Goal: Information Seeking & Learning: Learn about a topic

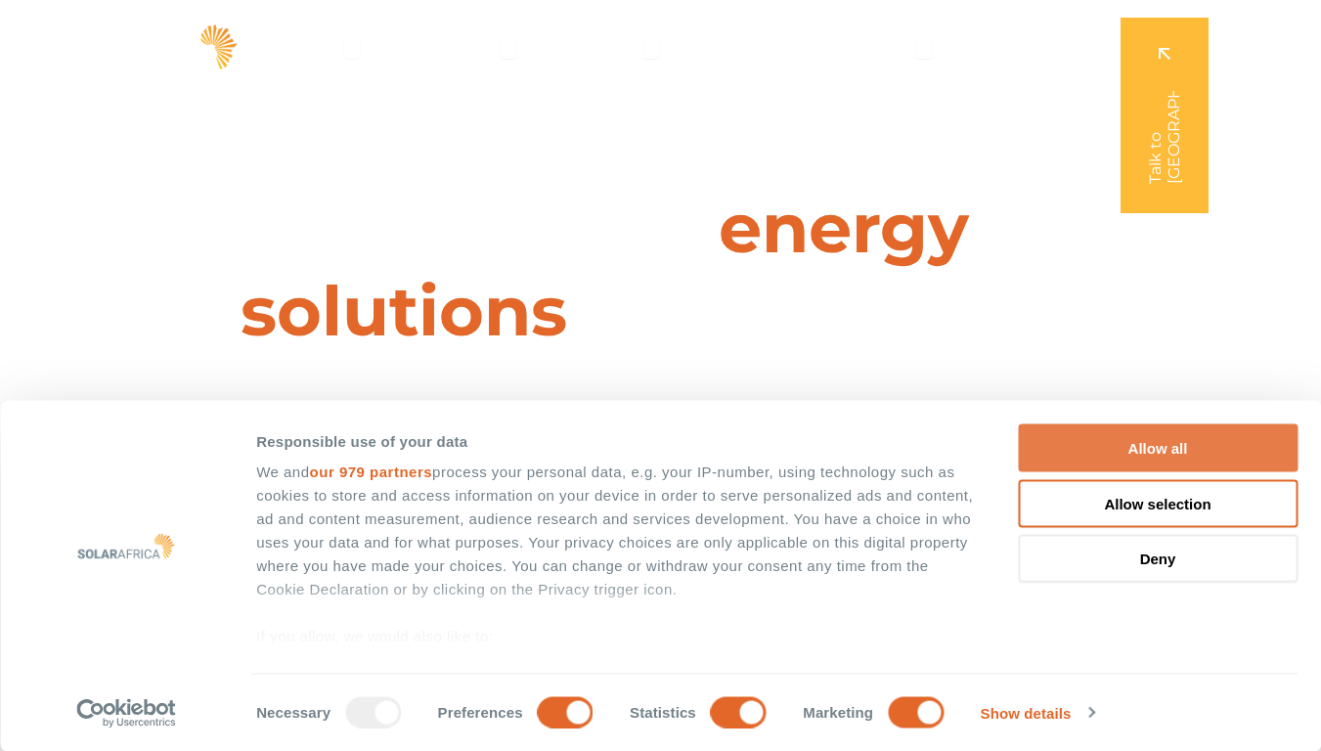
click at [1165, 448] on button "Allow all" at bounding box center [1158, 448] width 280 height 48
